Goal: Task Accomplishment & Management: Manage account settings

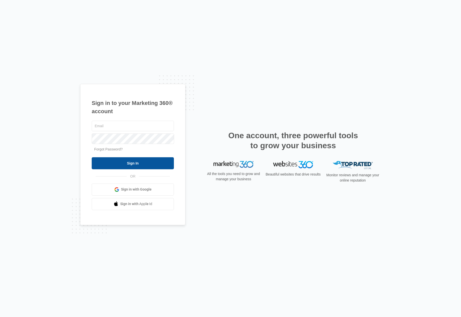
type input "[EMAIL_ADDRESS][DOMAIN_NAME]"
click at [146, 162] on input "Sign In" at bounding box center [133, 163] width 82 height 12
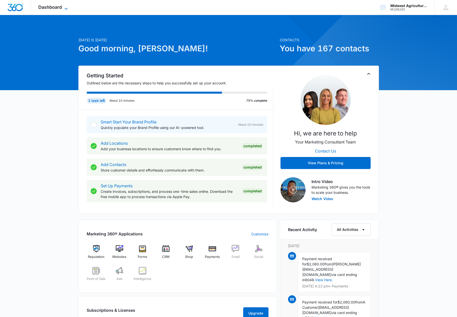
click at [65, 7] on icon at bounding box center [66, 9] width 6 height 6
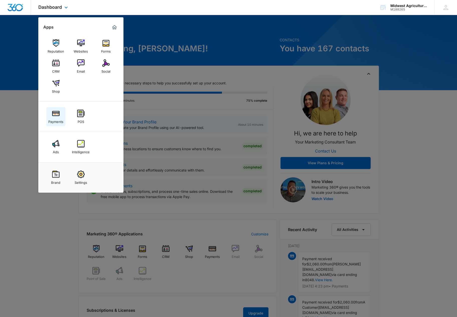
click at [54, 110] on img at bounding box center [56, 114] width 8 height 8
